Goal: Task Accomplishment & Management: Manage account settings

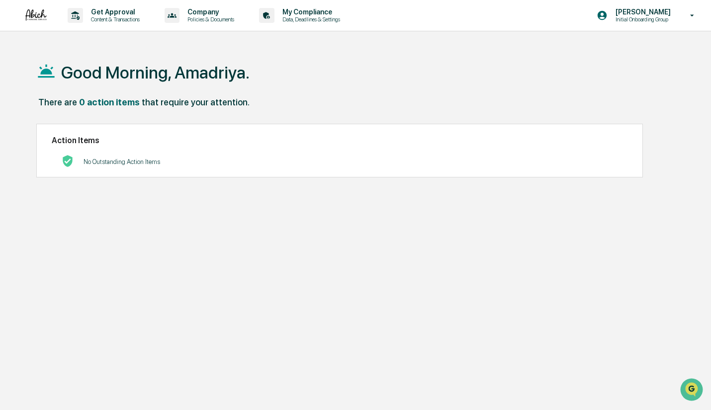
click at [656, 17] on p "Initial Onboarding Group" at bounding box center [641, 19] width 68 height 7
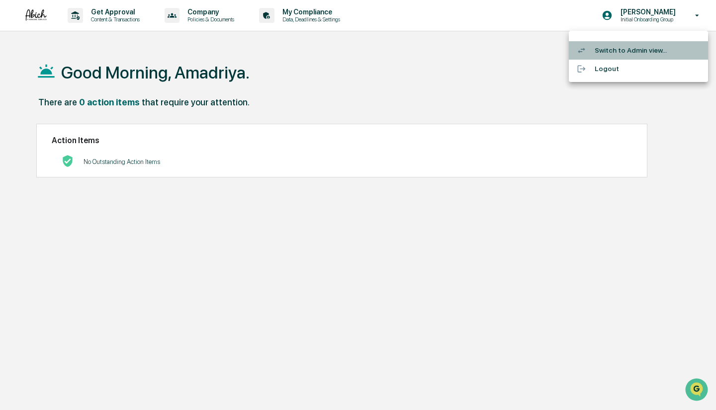
click at [644, 47] on li "Switch to Admin view..." at bounding box center [637, 50] width 139 height 18
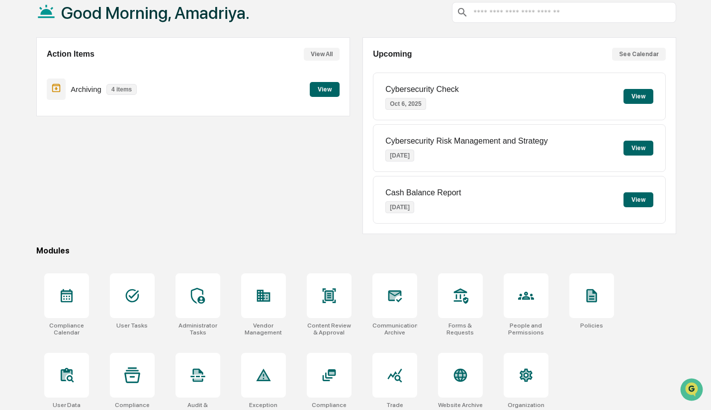
scroll to position [73, 0]
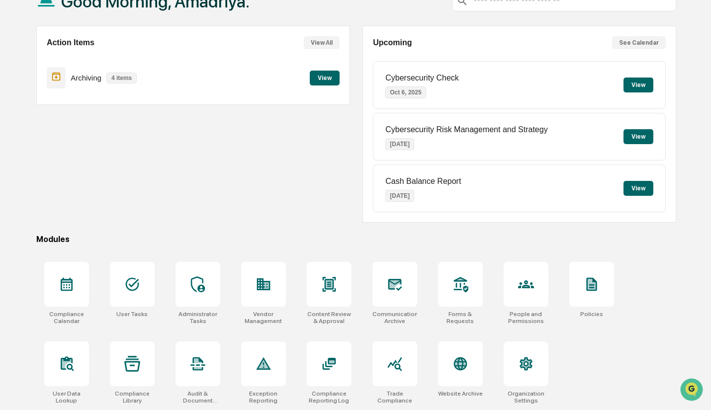
click at [462, 272] on div at bounding box center [460, 284] width 45 height 45
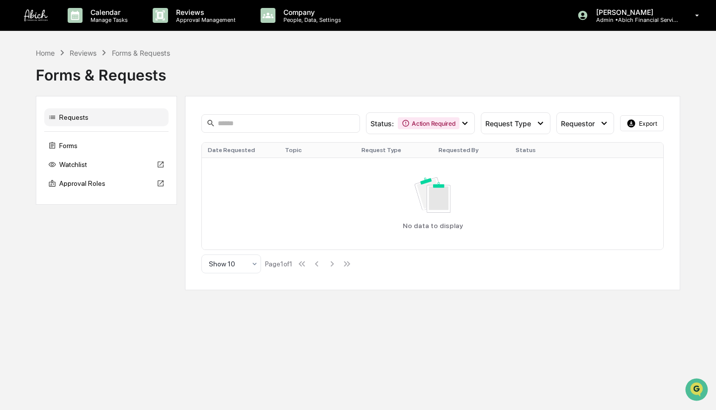
click at [460, 123] on icon at bounding box center [464, 123] width 11 height 11
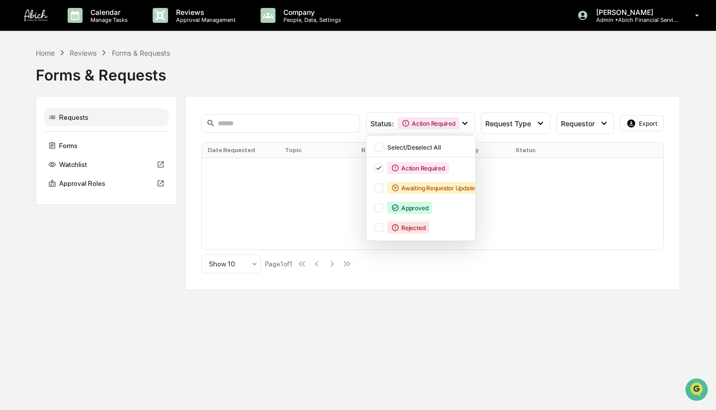
click at [396, 204] on icon at bounding box center [395, 208] width 8 height 8
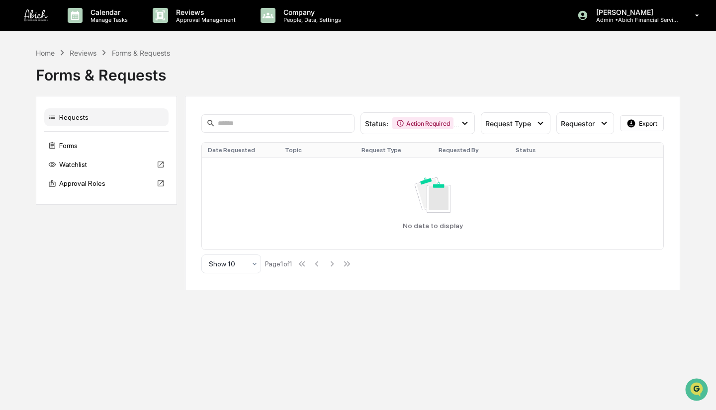
click at [451, 119] on div "Action Required" at bounding box center [422, 123] width 61 height 12
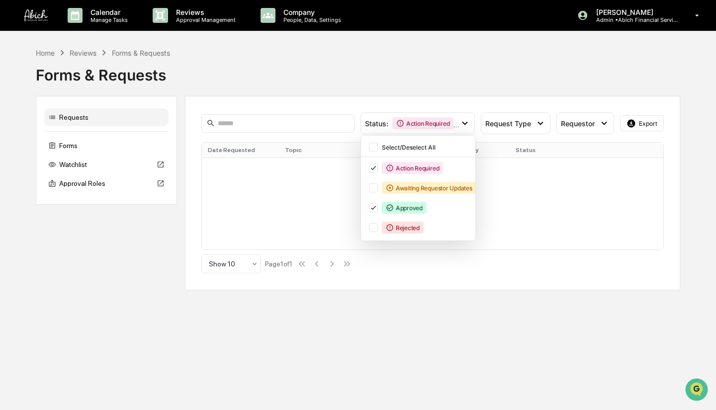
click at [407, 208] on div "Approved" at bounding box center [404, 208] width 45 height 12
